Goal: Navigation & Orientation: Find specific page/section

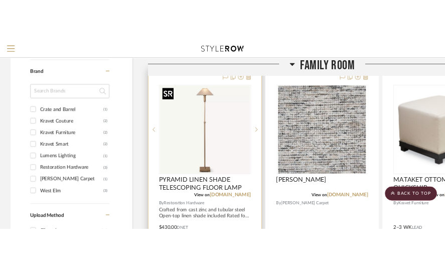
scroll to position [653, 0]
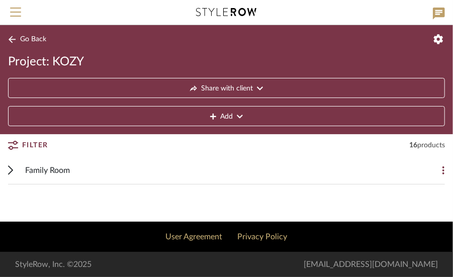
click at [51, 166] on span "Family Room" at bounding box center [47, 170] width 45 height 12
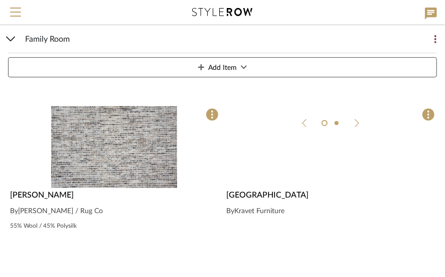
scroll to position [151, 0]
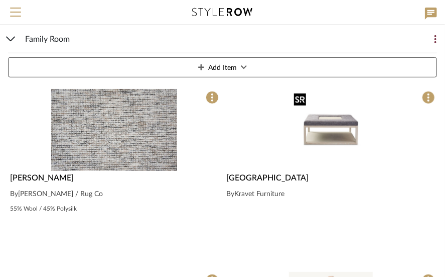
click at [324, 133] on img "0" at bounding box center [331, 130] width 82 height 82
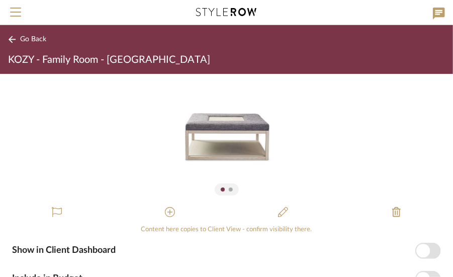
click at [17, 37] on button "Go Back" at bounding box center [29, 39] width 42 height 13
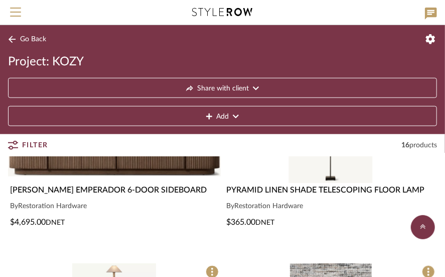
scroll to position [301, 0]
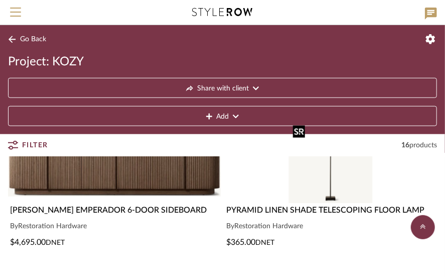
click at [328, 177] on img "0" at bounding box center [331, 162] width 84 height 82
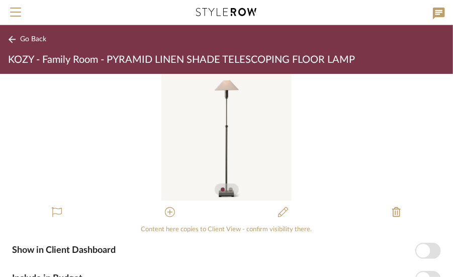
click at [10, 37] on icon at bounding box center [12, 40] width 8 height 8
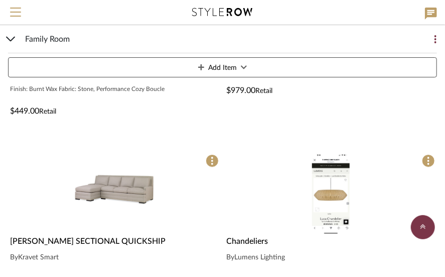
scroll to position [1306, 0]
click at [122, 184] on img "0" at bounding box center [114, 193] width 82 height 82
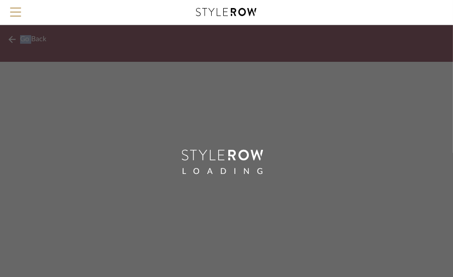
click at [122, 184] on div "Go Back LOADING" at bounding box center [226, 151] width 453 height 252
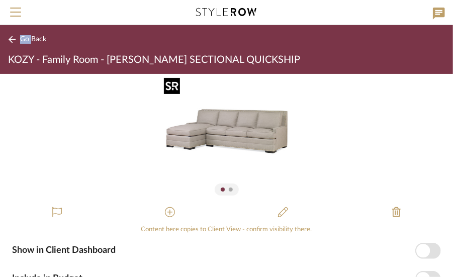
click at [227, 139] on img "0" at bounding box center [226, 137] width 127 height 127
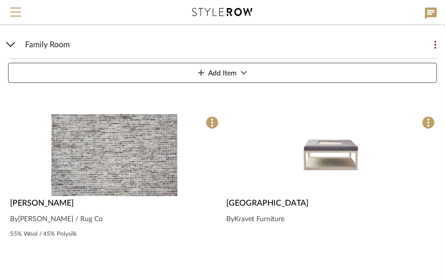
scroll to position [161, 0]
